Goal: Find specific page/section: Find specific page/section

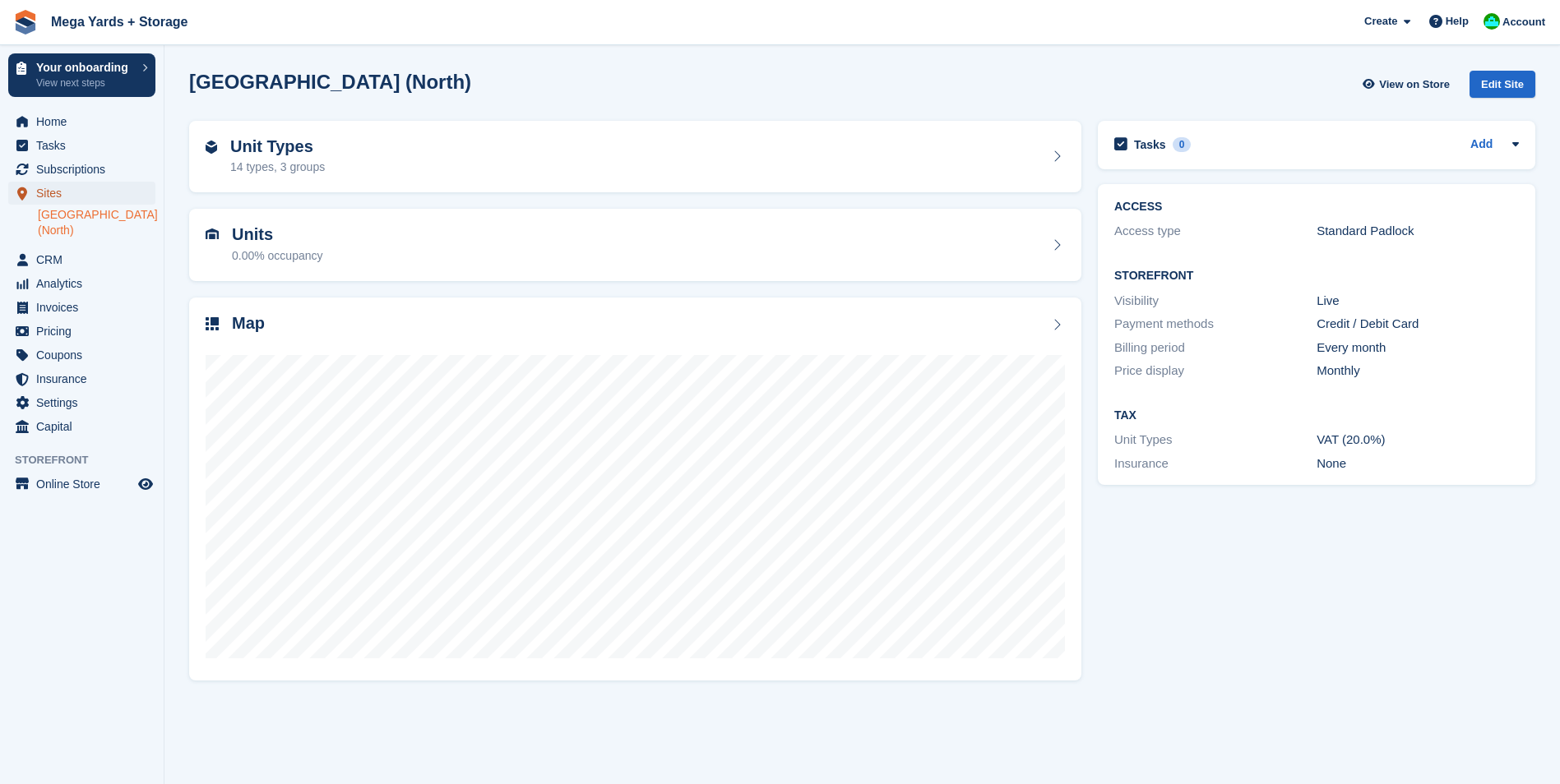
click at [74, 194] on span "Sites" at bounding box center [85, 193] width 99 height 23
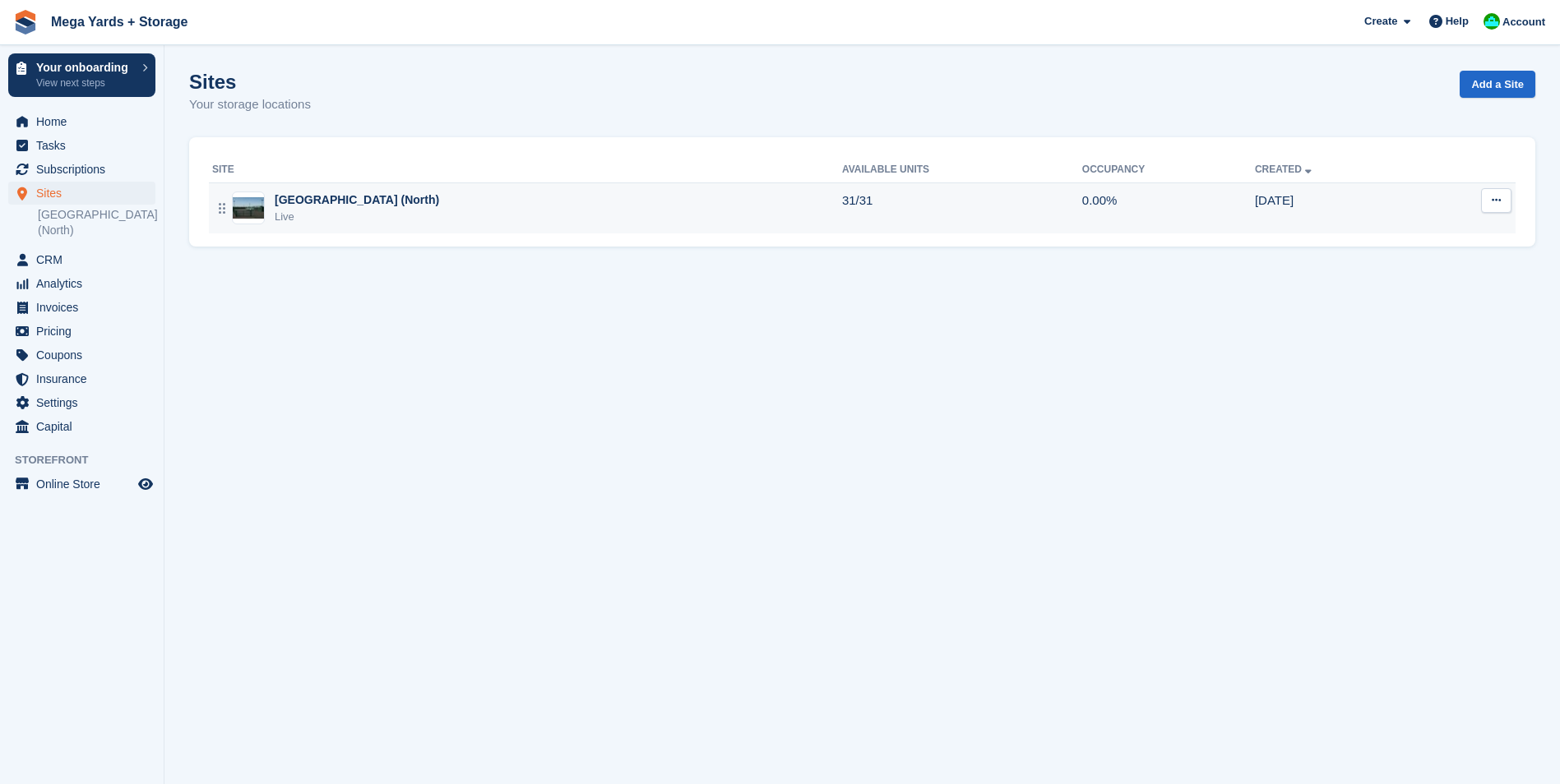
click at [386, 212] on div "Live" at bounding box center [357, 217] width 165 height 16
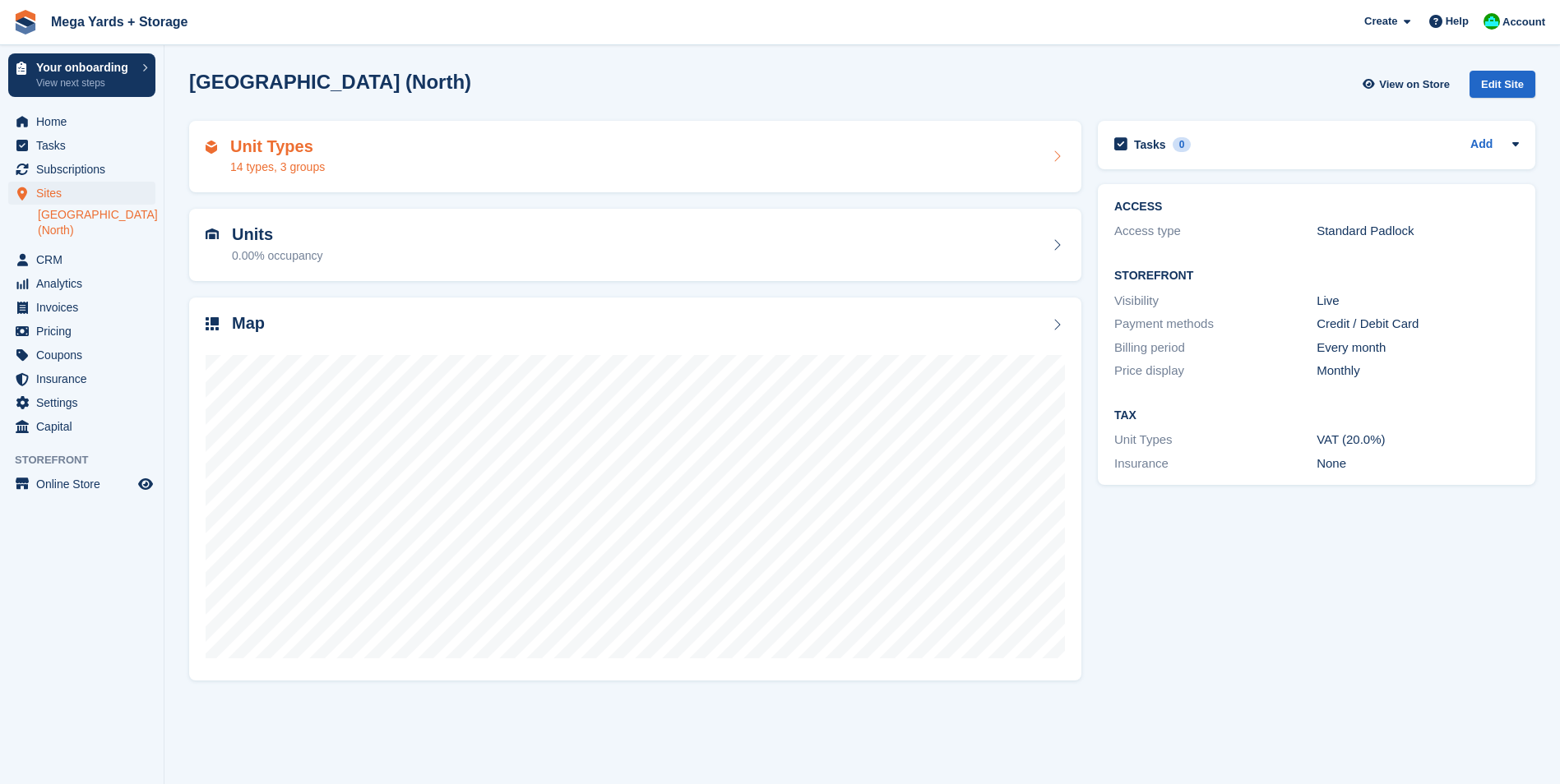
click at [884, 144] on div "Unit Types 14 types, 3 groups" at bounding box center [636, 157] width 859 height 39
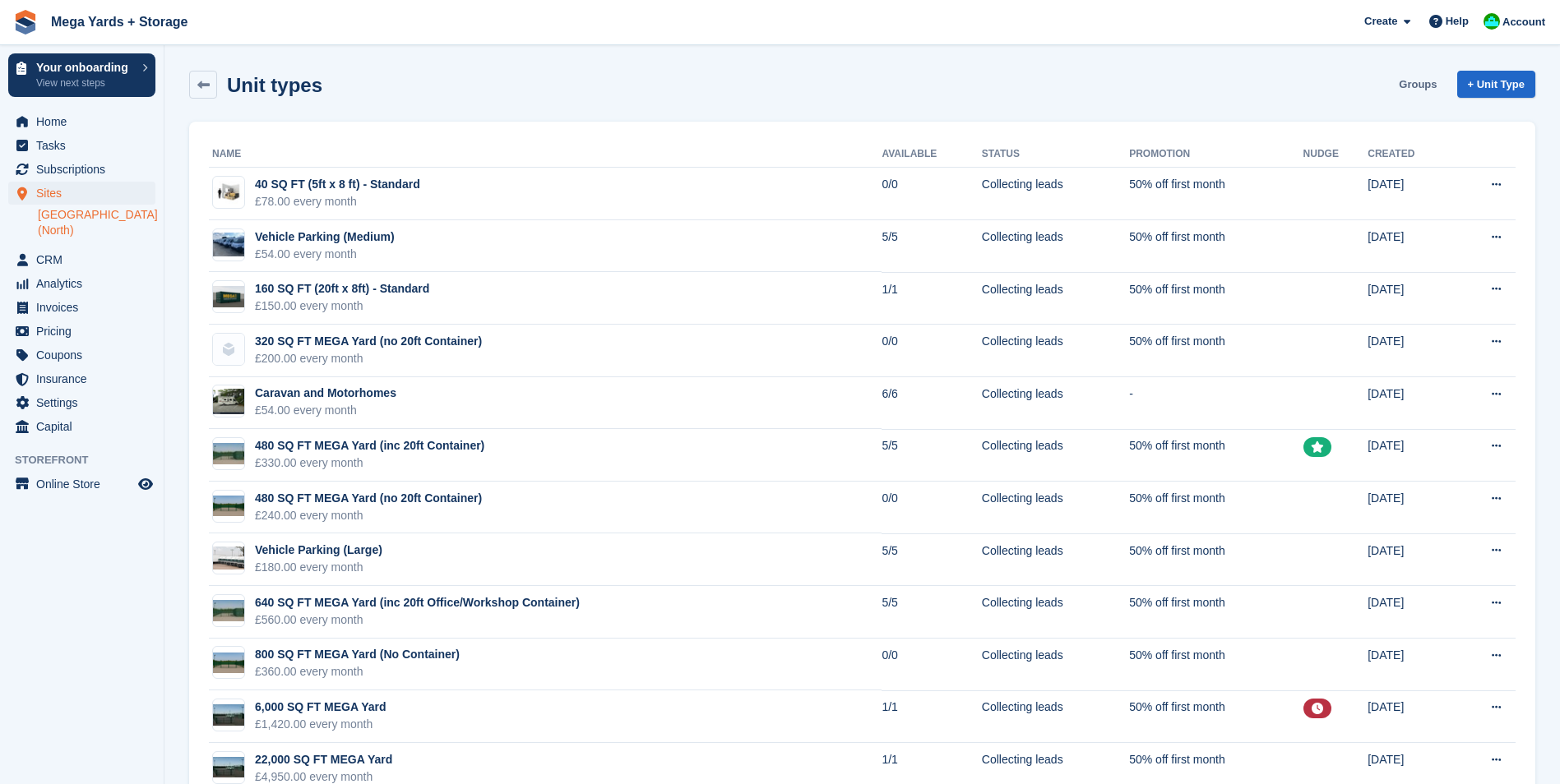
click at [1405, 79] on link "Groups" at bounding box center [1418, 85] width 51 height 27
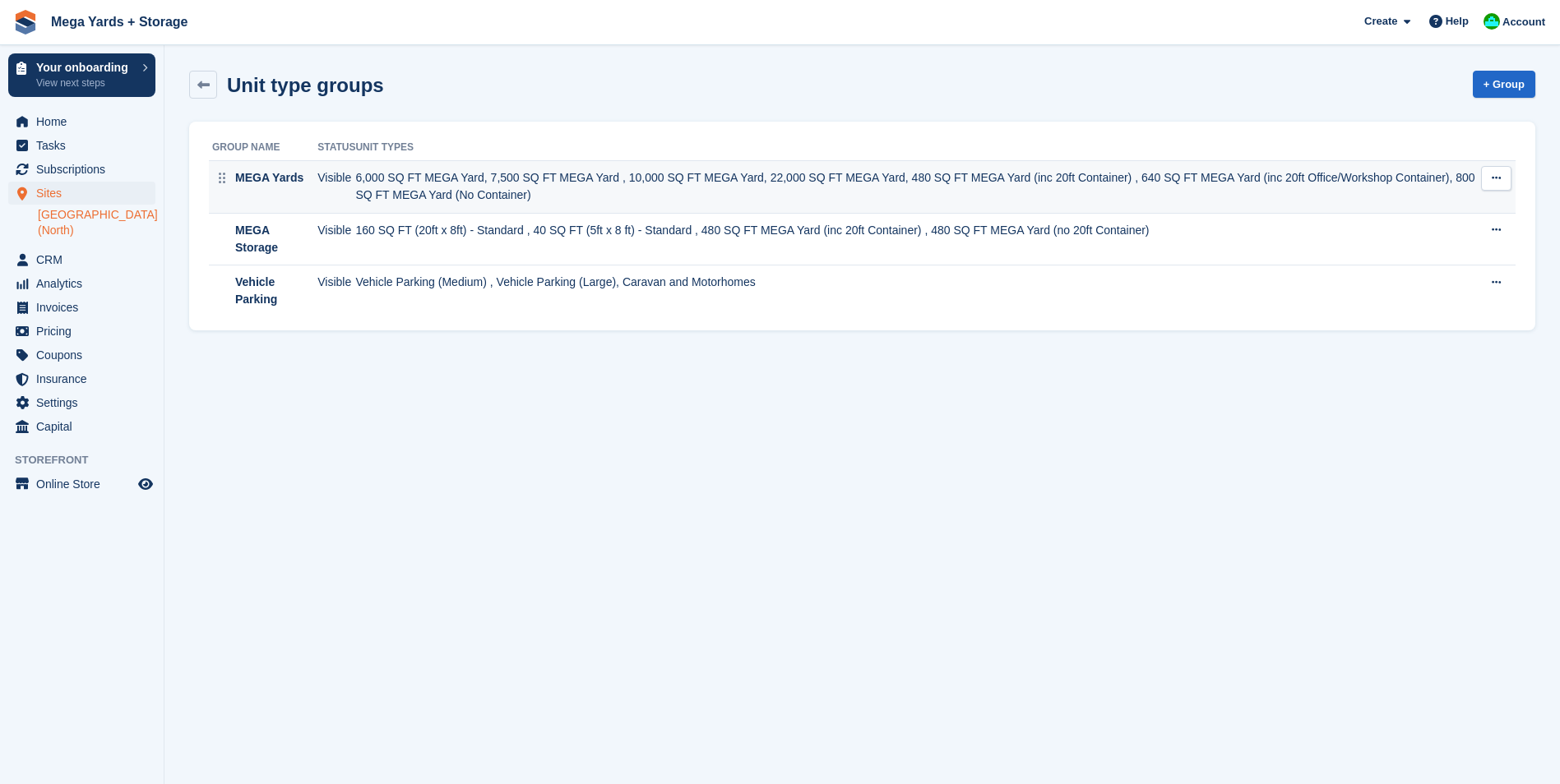
click at [305, 194] on td "MEGA Yards" at bounding box center [261, 188] width 105 height 53
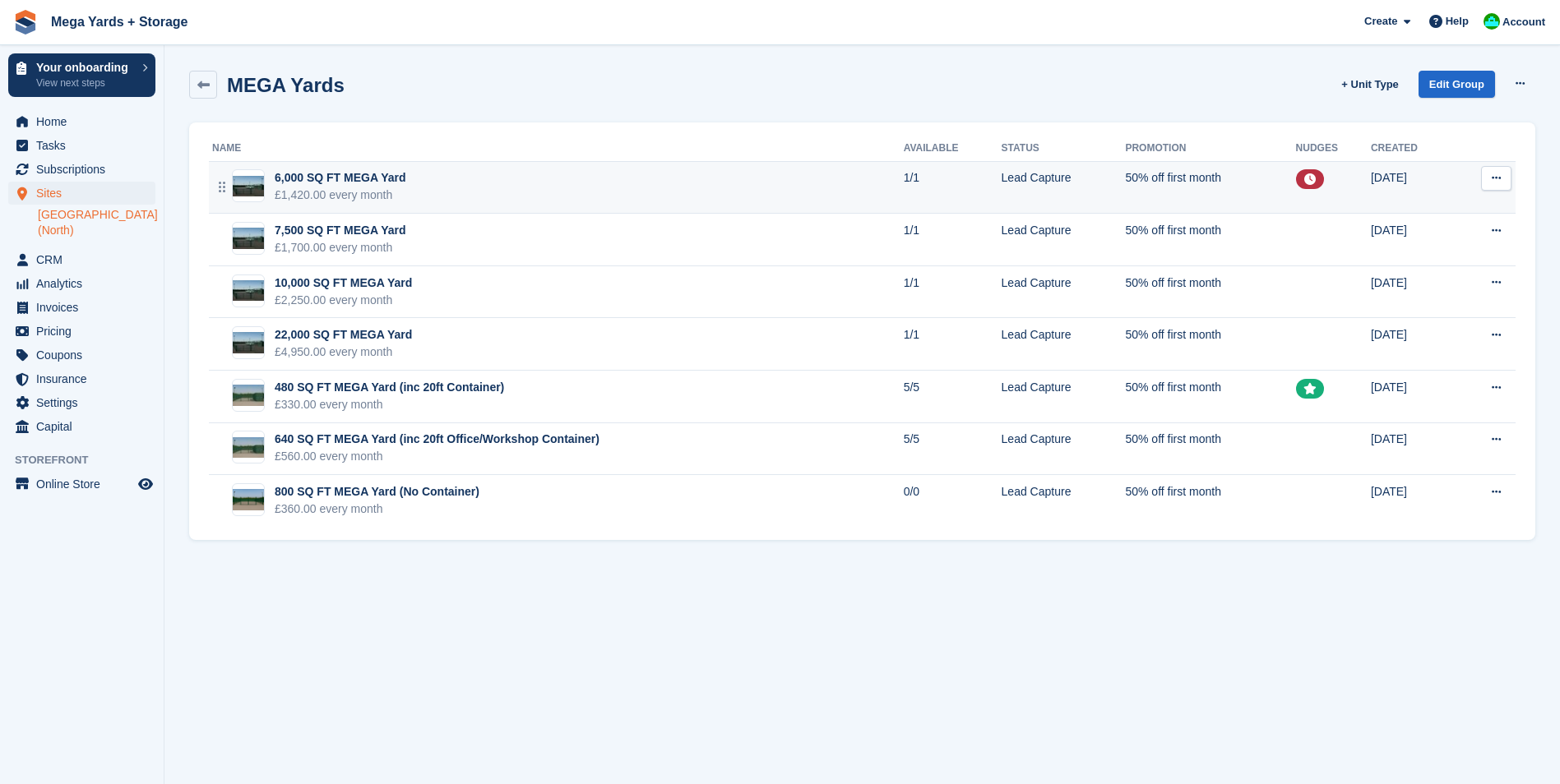
click at [1497, 184] on icon at bounding box center [1496, 178] width 9 height 11
